Goal: Transaction & Acquisition: Purchase product/service

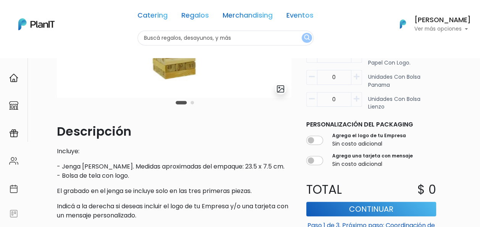
scroll to position [105, 0]
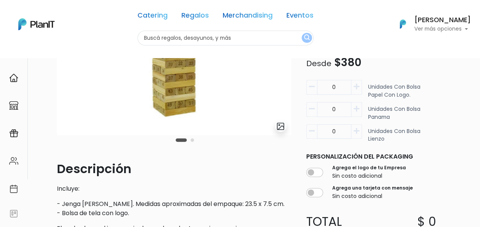
drag, startPoint x: 336, startPoint y: 129, endPoint x: 326, endPoint y: 132, distance: 10.4
click at [326, 95] on input "0" at bounding box center [334, 87] width 34 height 15
type input "200"
click at [443, 147] on div "slide 3 of 2 Descripción Incluye: - Jenga [PERSON_NAME]. Medidas aproximadas de…" at bounding box center [260, 133] width 417 height 327
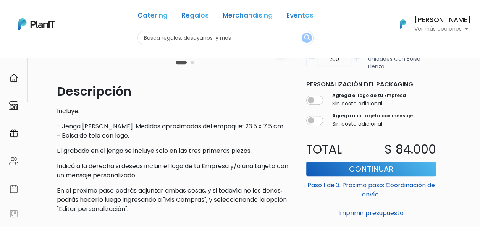
scroll to position [182, 0]
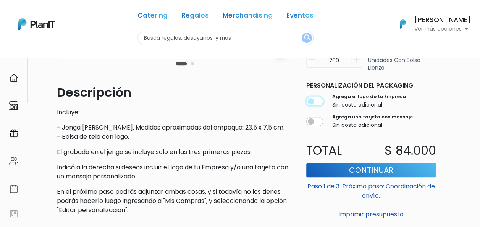
click at [320, 102] on input "checkbox" at bounding box center [314, 101] width 17 height 9
checkbox input "true"
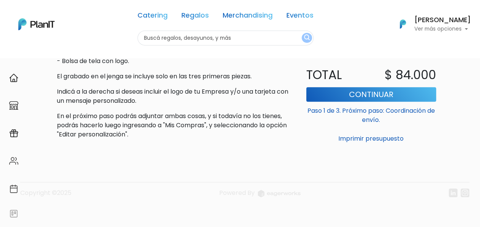
scroll to position [258, 0]
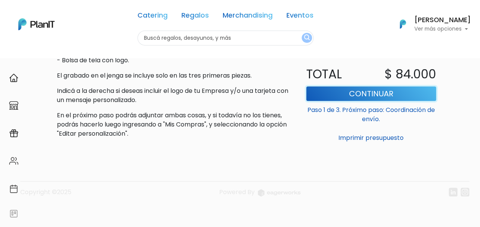
click at [368, 96] on button "Continuar" at bounding box center [371, 93] width 130 height 15
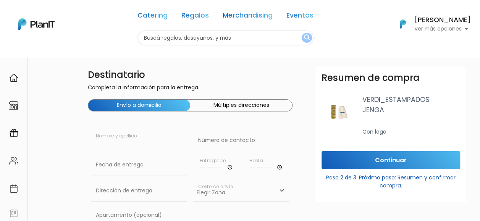
click at [135, 144] on input "text" at bounding box center [139, 140] width 96 height 21
type input "[PERSON_NAME]"
type input "098779660"
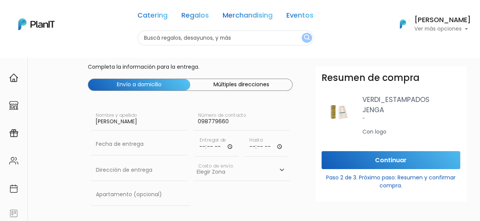
scroll to position [38, 0]
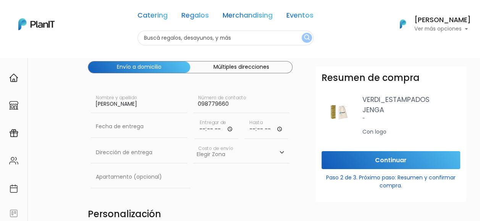
drag, startPoint x: 149, startPoint y: 104, endPoint x: 136, endPoint y: 102, distance: 13.1
click at [129, 105] on input "[PERSON_NAME]" at bounding box center [139, 102] width 96 height 21
type input "[PERSON_NAME]"
type input "1264 [GEOGRAPHIC_DATA]"
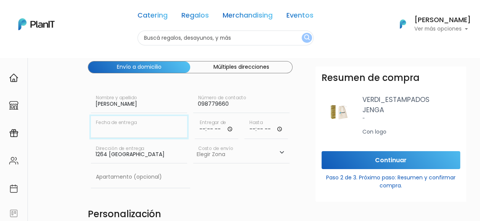
click at [140, 128] on input "text" at bounding box center [139, 126] width 96 height 21
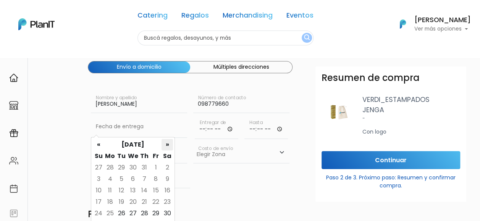
click at [167, 144] on th "»" at bounding box center [167, 144] width 11 height 11
click at [113, 179] on td "8" at bounding box center [109, 178] width 11 height 11
type input "[DATE]"
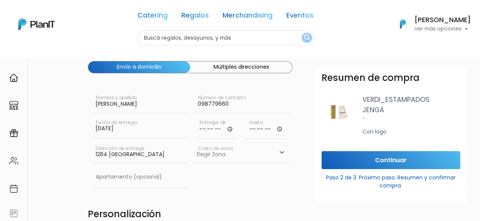
click at [209, 127] on input "time" at bounding box center [217, 127] width 44 height 23
click at [204, 128] on input "time" at bounding box center [217, 127] width 44 height 23
type input "00:09"
click at [202, 128] on input "time" at bounding box center [217, 127] width 44 height 23
type input "09:30"
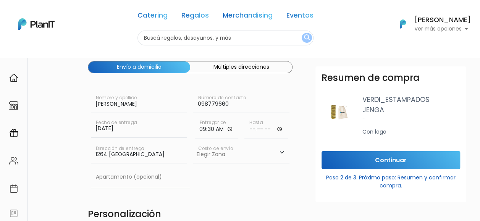
click at [250, 126] on input "time" at bounding box center [266, 127] width 44 height 23
type input "18:00"
click at [250, 129] on input "time" at bounding box center [266, 127] width 44 height 23
type input "17:30"
click at [238, 154] on select "Elegir Zona Zona américa- $600 Montevideo- $250" at bounding box center [241, 152] width 96 height 21
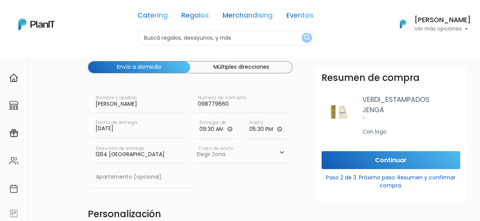
select select "10"
click at [193, 142] on select "Elegir Zona Zona américa- $600 Montevideo- $250" at bounding box center [241, 152] width 96 height 21
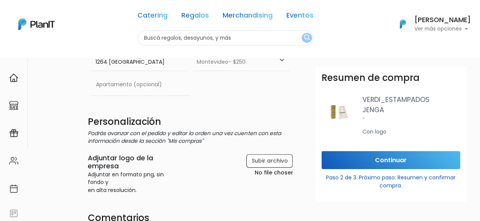
scroll to position [115, 0]
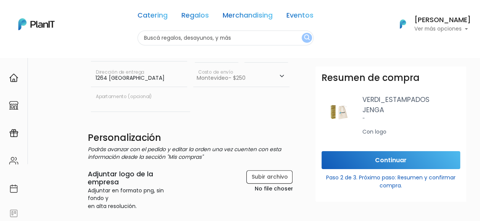
click at [121, 101] on input "text" at bounding box center [140, 100] width 99 height 21
type input "101"
click at [226, 110] on div "101 Apartamento (opcional)" at bounding box center [190, 102] width 205 height 24
click at [275, 174] on input "file" at bounding box center [254, 182] width 78 height 24
type input "C:\fakepath\Atos_logo_blue_RGB 1.png"
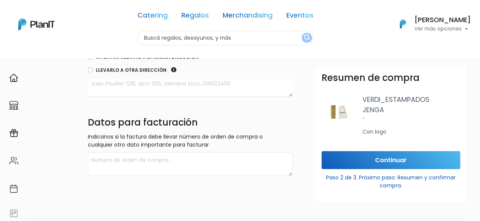
scroll to position [411, 0]
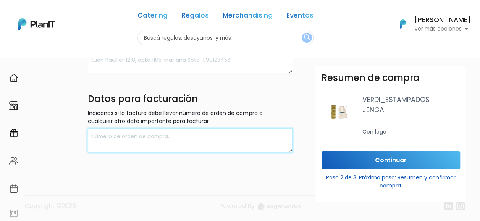
click at [178, 138] on textarea at bounding box center [190, 140] width 205 height 24
paste textarea "Atos Uruguay S.A. RUT: 210 198 060 017 Caracas 1264 Oficina 101, Montevideo"
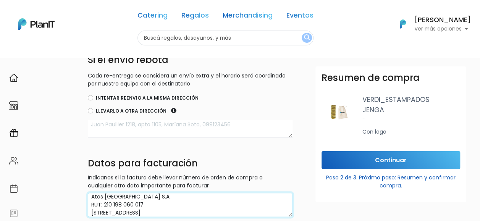
scroll to position [335, 0]
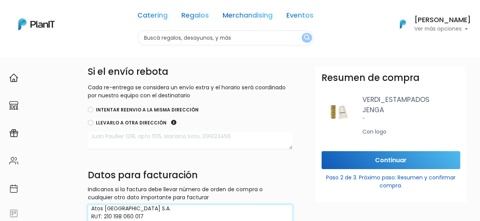
type textarea "Atos Uruguay S.A. RUT: 210 198 060 017 Caracas 1264 Oficina 101, Montevideo"
click at [91, 110] on input "Intentar reenvio a la misma dirección" at bounding box center [90, 109] width 5 height 5
radio input "true"
click at [117, 137] on textarea at bounding box center [190, 141] width 205 height 18
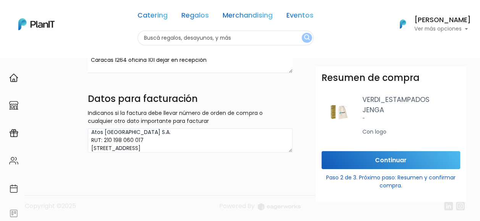
scroll to position [8, 0]
type textarea "Caracas 1264 oficina 101 dejar en recepción"
click at [378, 158] on input "Continuar" at bounding box center [390, 160] width 139 height 18
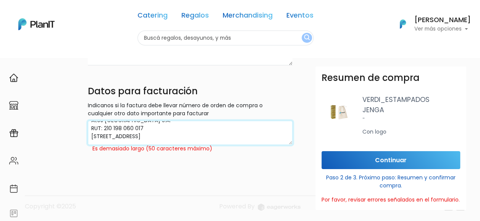
drag, startPoint x: 218, startPoint y: 131, endPoint x: 85, endPoint y: 138, distance: 133.5
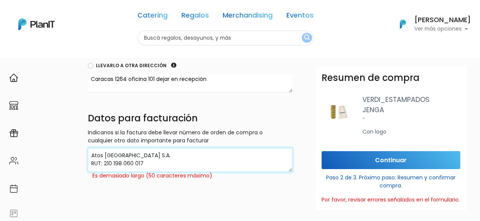
scroll to position [448, 0]
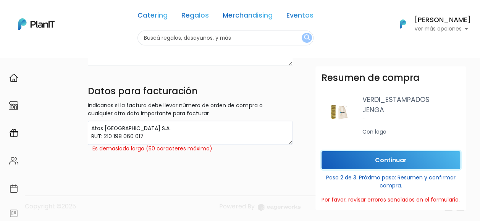
click at [340, 158] on input "Continuar" at bounding box center [390, 160] width 139 height 18
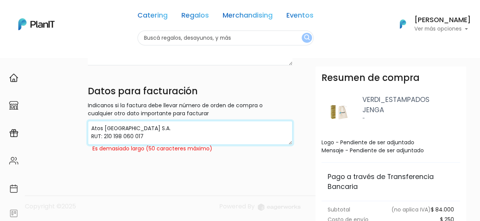
drag, startPoint x: 88, startPoint y: 122, endPoint x: 92, endPoint y: 121, distance: 4.1
click at [88, 122] on textarea "Atos Uruguay S.A. RUT: 210 198 060 017 Caracas 1264 Oficina 101, Montevideo" at bounding box center [190, 133] width 205 height 24
click at [144, 135] on textarea "Atos Uruguay S.A. RUT: 210 198 060 017 Caracas 1264 Oficina 101, Montevideo" at bounding box center [190, 133] width 205 height 24
type textarea "Atos Uruguay S.A. RUT: 210 198 060 017"
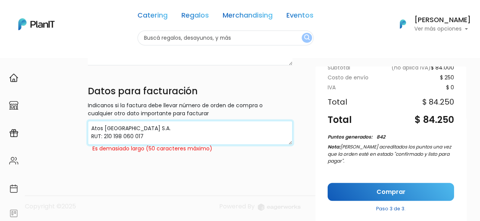
scroll to position [145, 0]
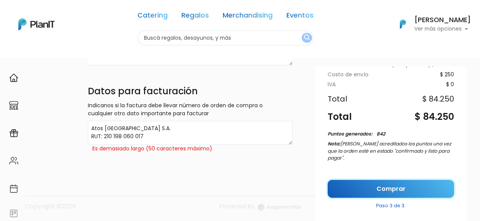
click at [350, 186] on link "Comprar" at bounding box center [391, 189] width 126 height 18
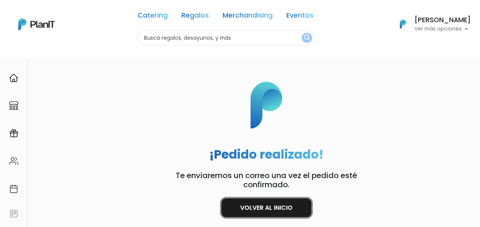
click at [280, 208] on link "Volver al inicio" at bounding box center [266, 207] width 90 height 19
